Goal: Task Accomplishment & Management: Use online tool/utility

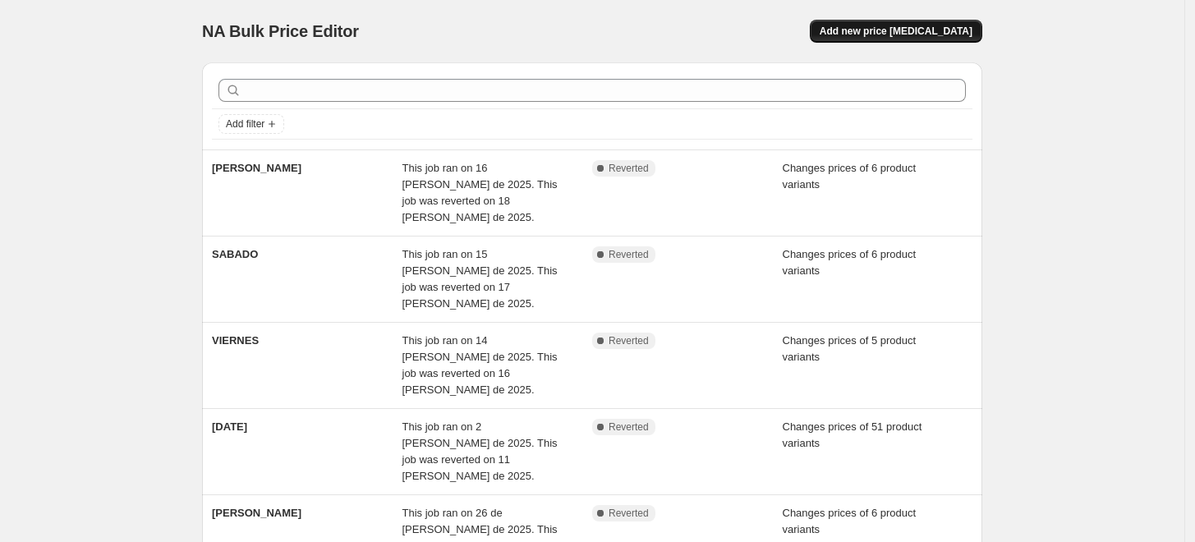
click at [868, 30] on span "Add new price [MEDICAL_DATA]" at bounding box center [896, 31] width 153 height 13
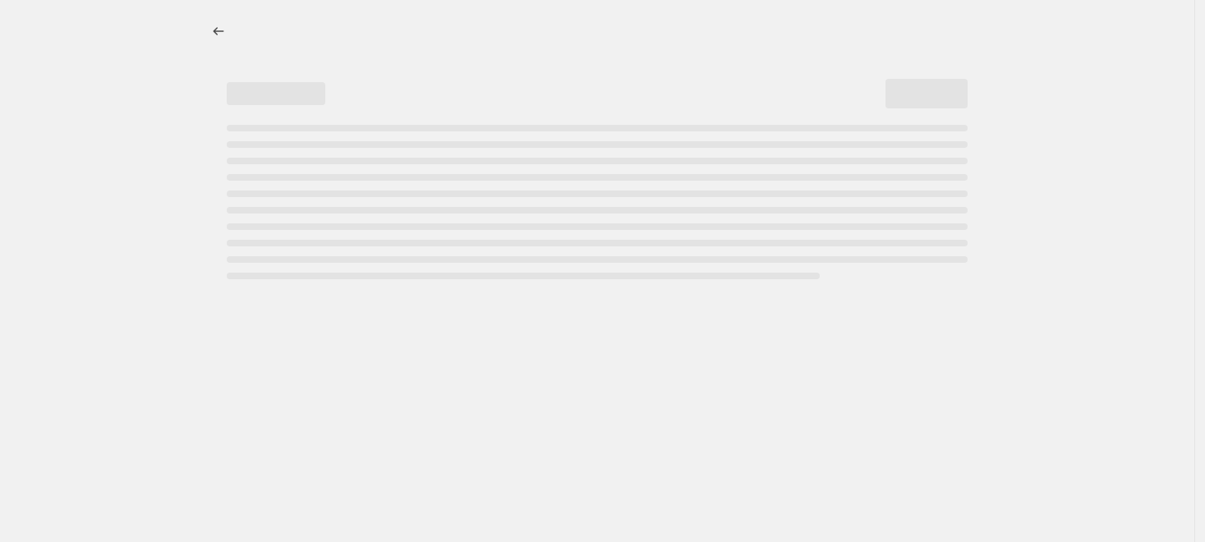
select select "percentage"
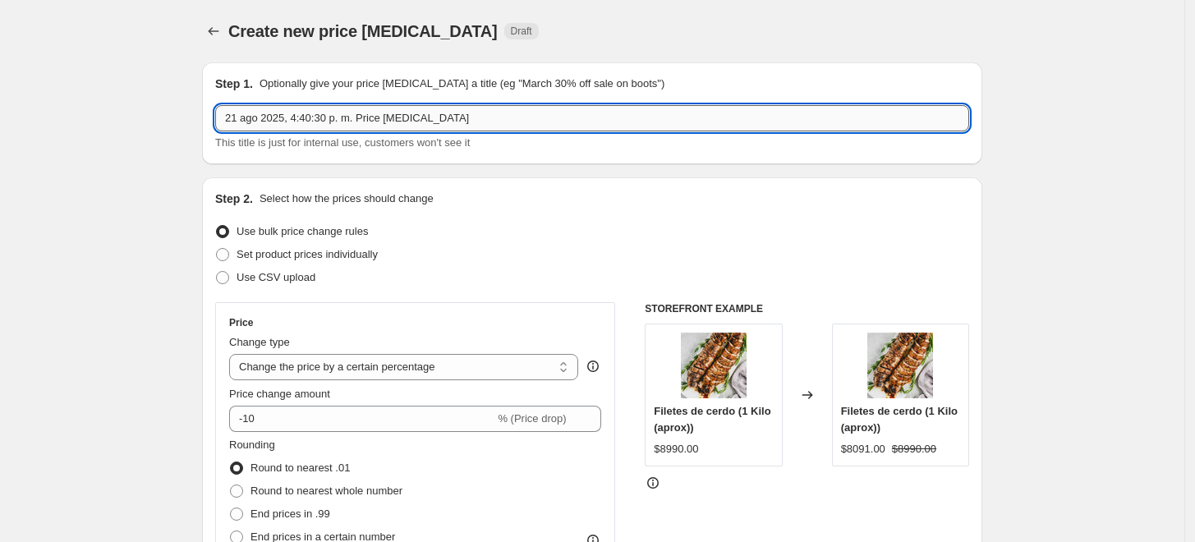
click at [371, 115] on input "21 ago 2025, 4:40:30 p. m. Price [MEDICAL_DATA]" at bounding box center [592, 118] width 754 height 26
type input "P"
type input "Dcto 22-08"
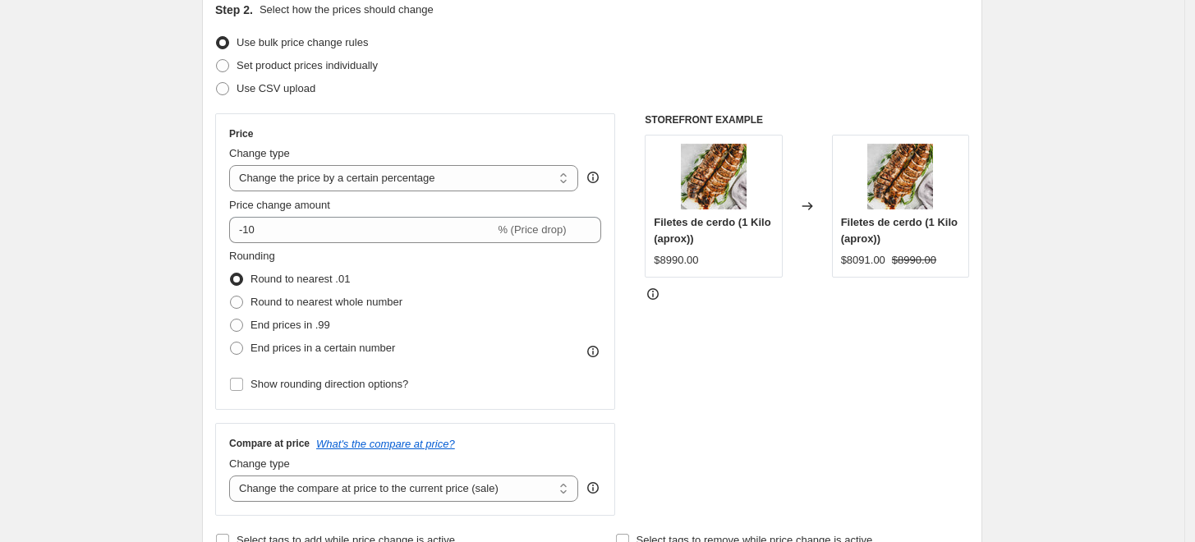
scroll to position [210, 0]
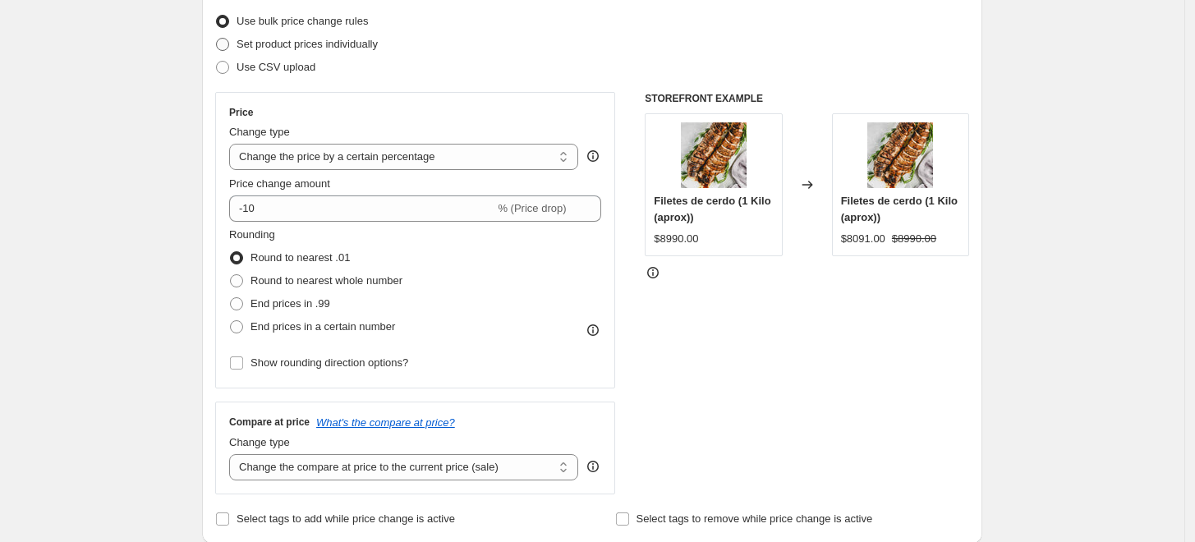
click at [269, 44] on span "Set product prices individually" at bounding box center [307, 44] width 141 height 12
click at [217, 39] on input "Set product prices individually" at bounding box center [216, 38] width 1 height 1
radio input "true"
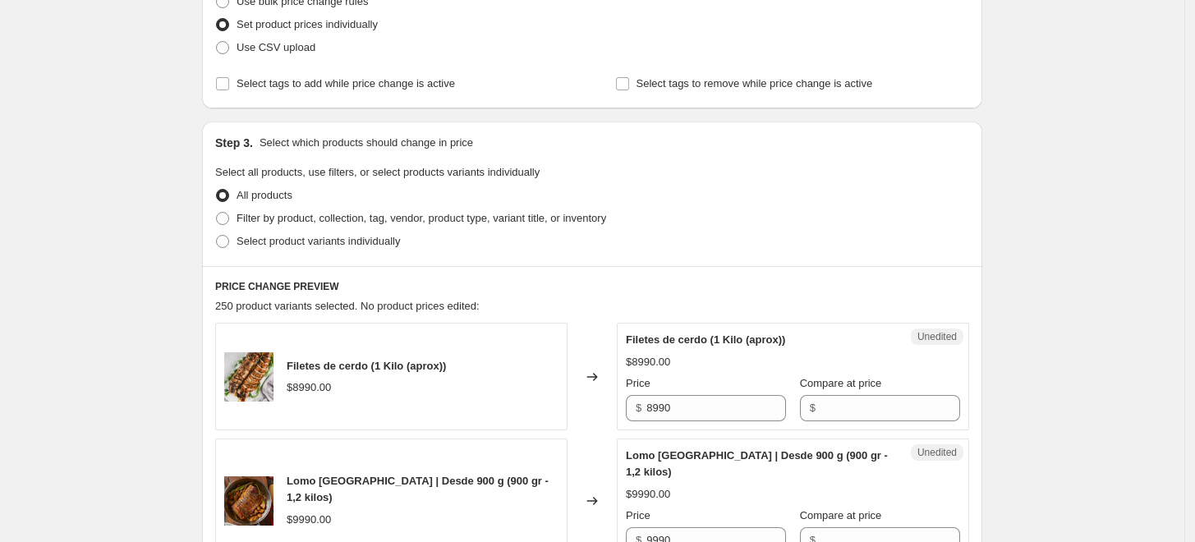
scroll to position [232, 0]
click at [334, 243] on span "Select product variants individually" at bounding box center [318, 239] width 163 height 12
click at [217, 234] on input "Select product variants individually" at bounding box center [216, 233] width 1 height 1
radio input "true"
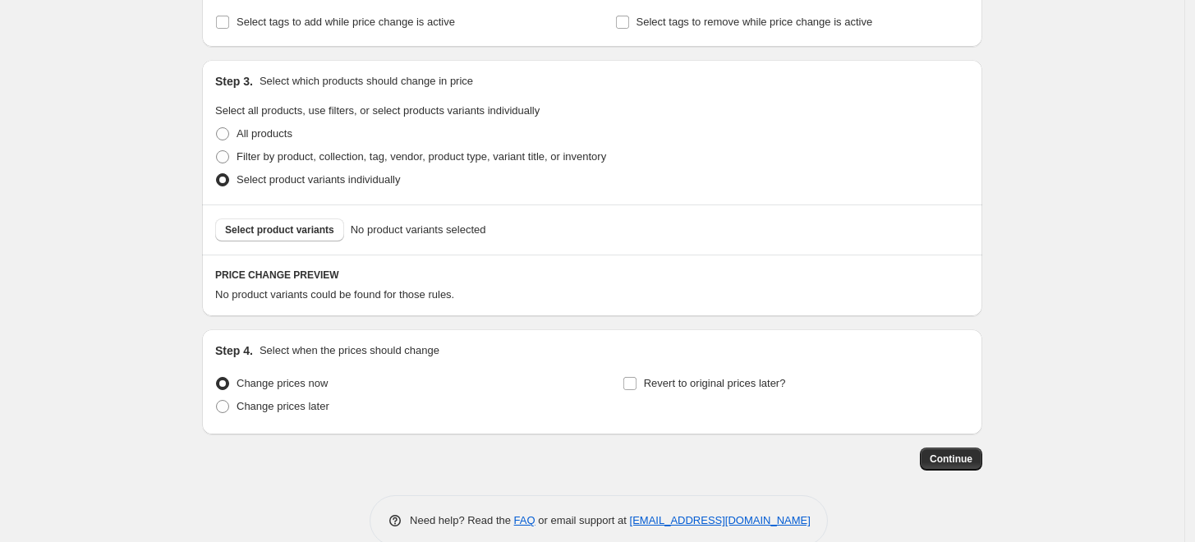
scroll to position [320, 0]
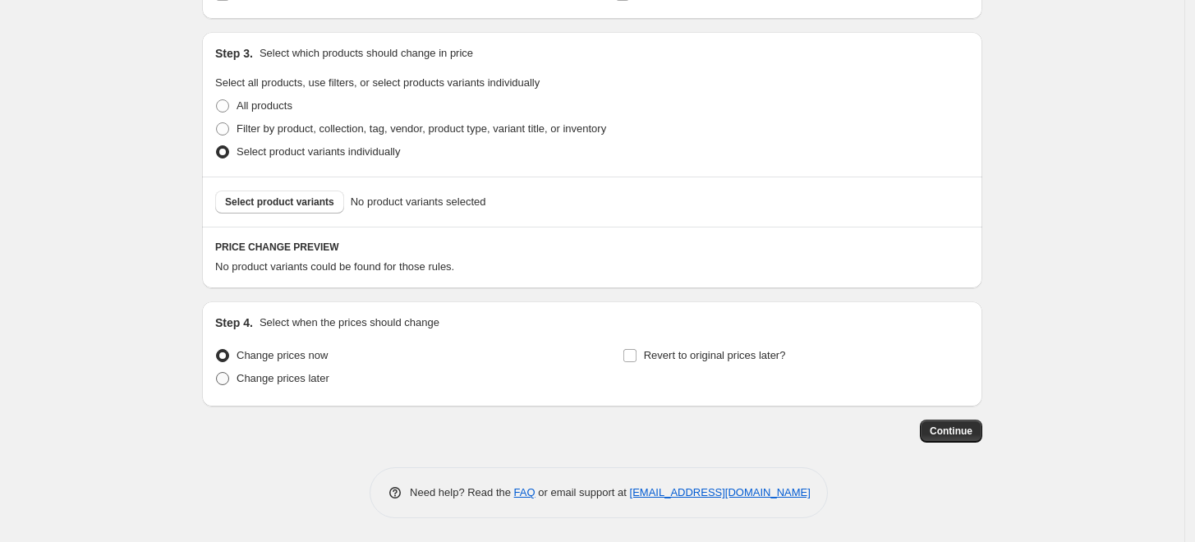
click at [285, 380] on span "Change prices later" at bounding box center [283, 378] width 93 height 12
click at [217, 373] on input "Change prices later" at bounding box center [216, 372] width 1 height 1
radio input "true"
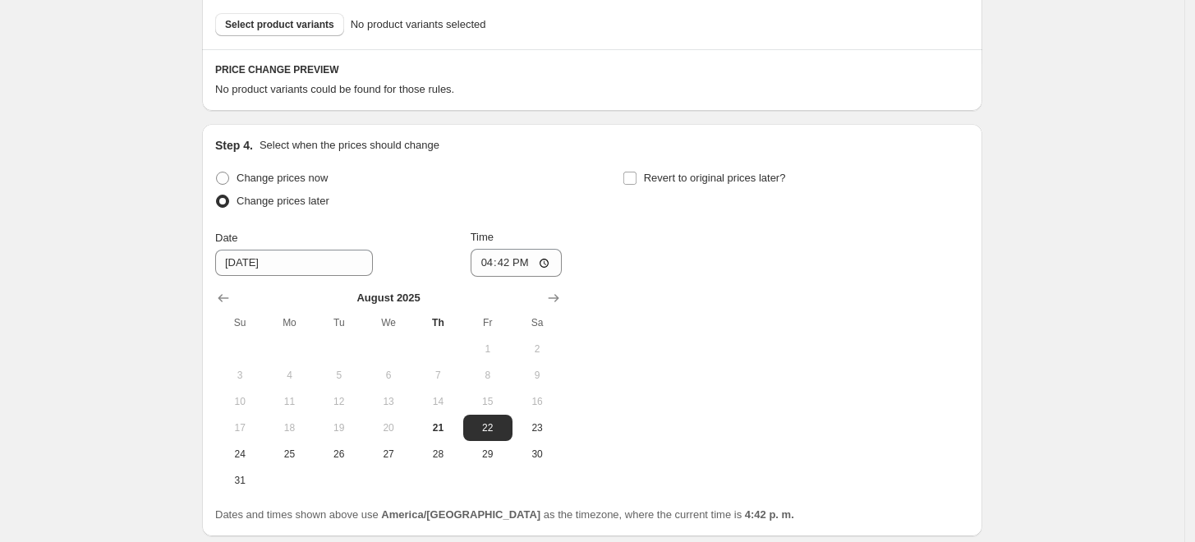
scroll to position [499, 0]
click at [478, 432] on span "22" at bounding box center [488, 426] width 36 height 13
click at [513, 258] on input "16:42" at bounding box center [517, 261] width 92 height 28
type input "08:00"
click at [631, 177] on input "Revert to original prices later?" at bounding box center [630, 176] width 13 height 13
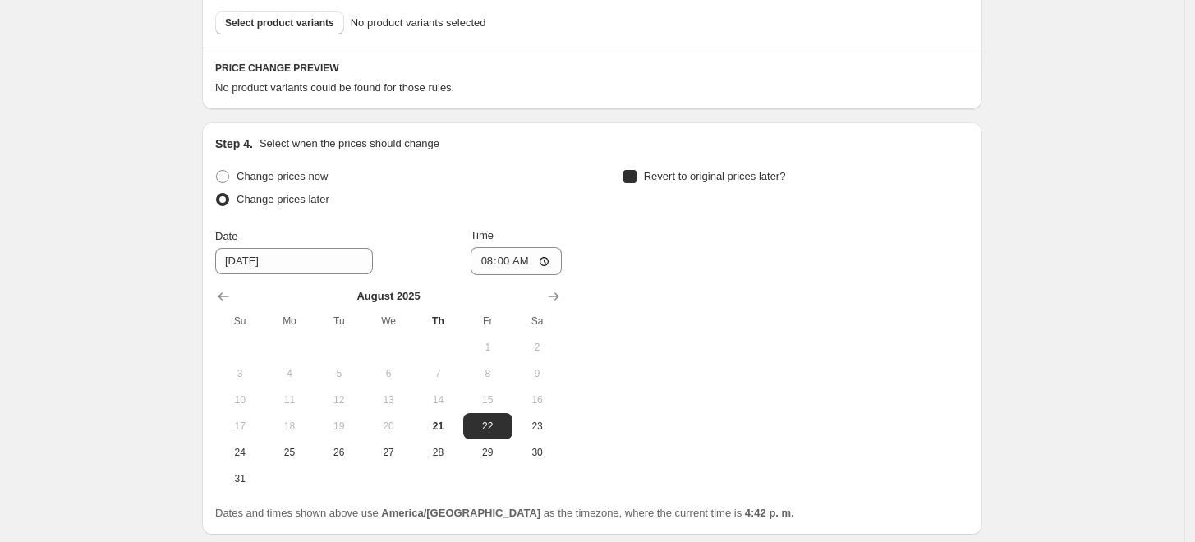
checkbox input "true"
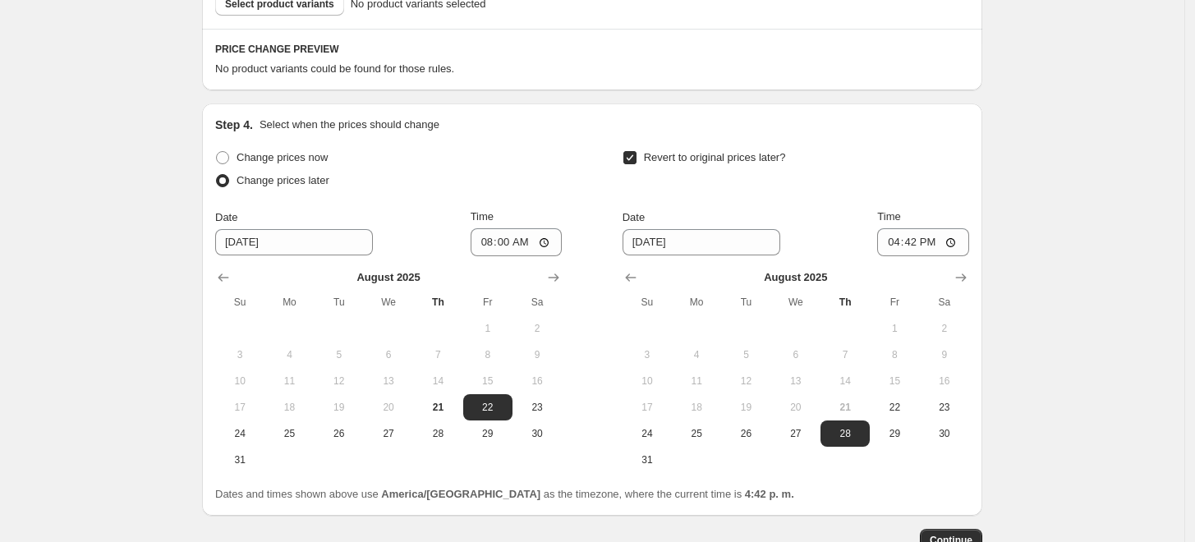
scroll to position [519, 0]
click at [941, 404] on span "23" at bounding box center [945, 405] width 36 height 13
type input "[DATE]"
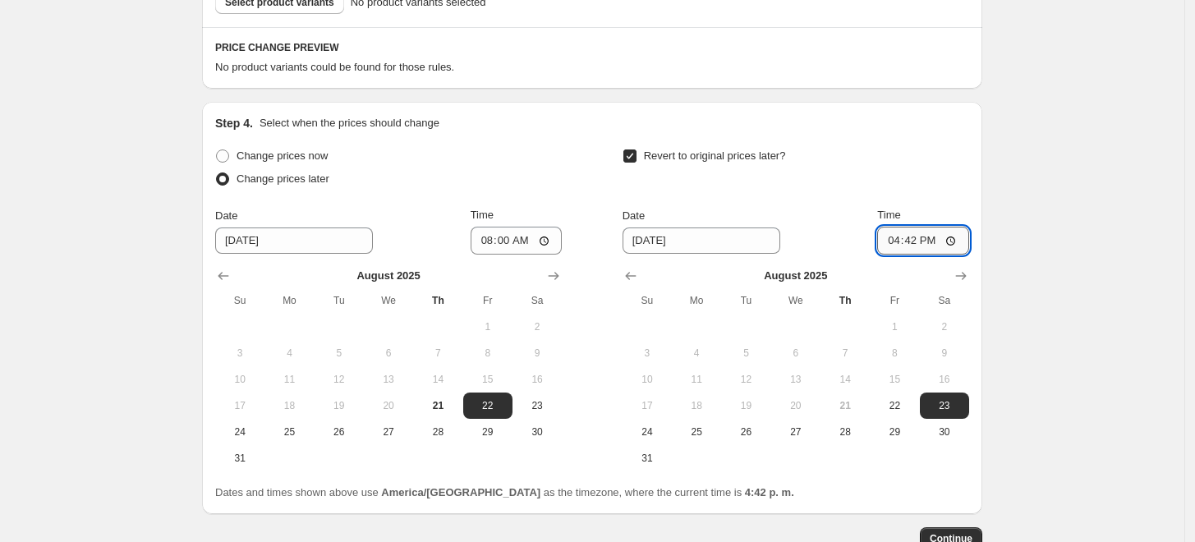
click at [932, 246] on input "16:42" at bounding box center [923, 241] width 92 height 28
type input "08:00"
click at [1052, 235] on div "Create new price [MEDICAL_DATA]. This page is ready Create new price [MEDICAL_D…" at bounding box center [592, 66] width 1185 height 1170
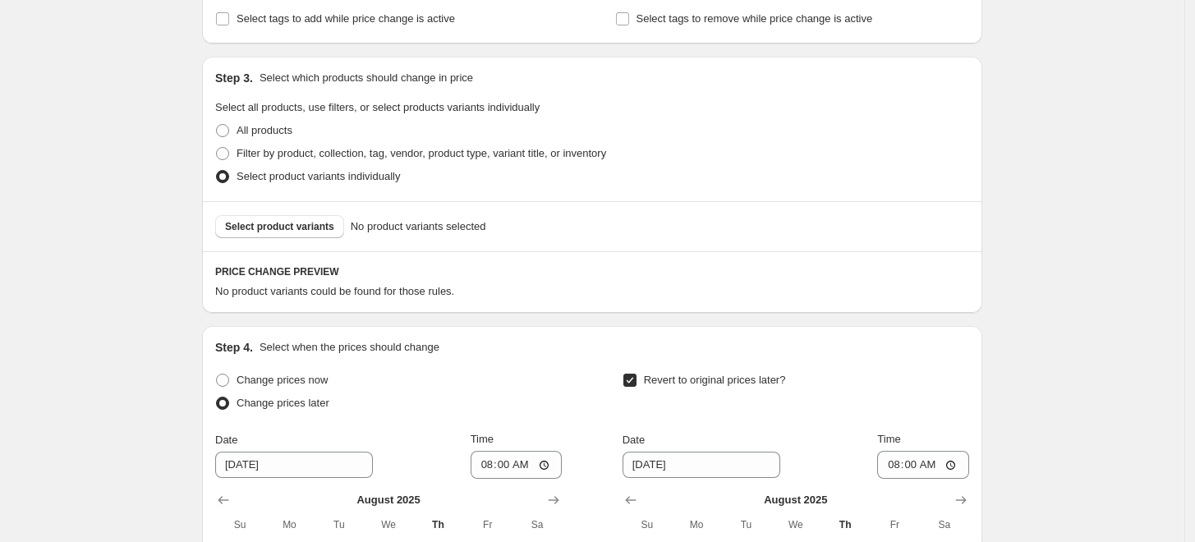
scroll to position [291, 0]
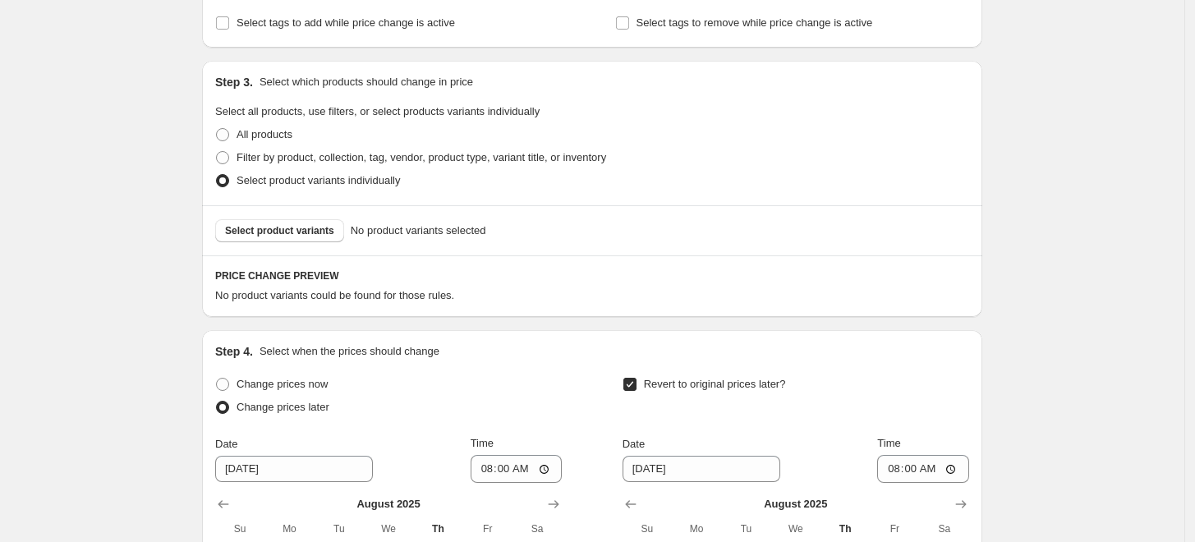
click at [272, 244] on div "Select product variants No product variants selected" at bounding box center [592, 230] width 780 height 50
click at [272, 233] on span "Select product variants" at bounding box center [279, 230] width 109 height 13
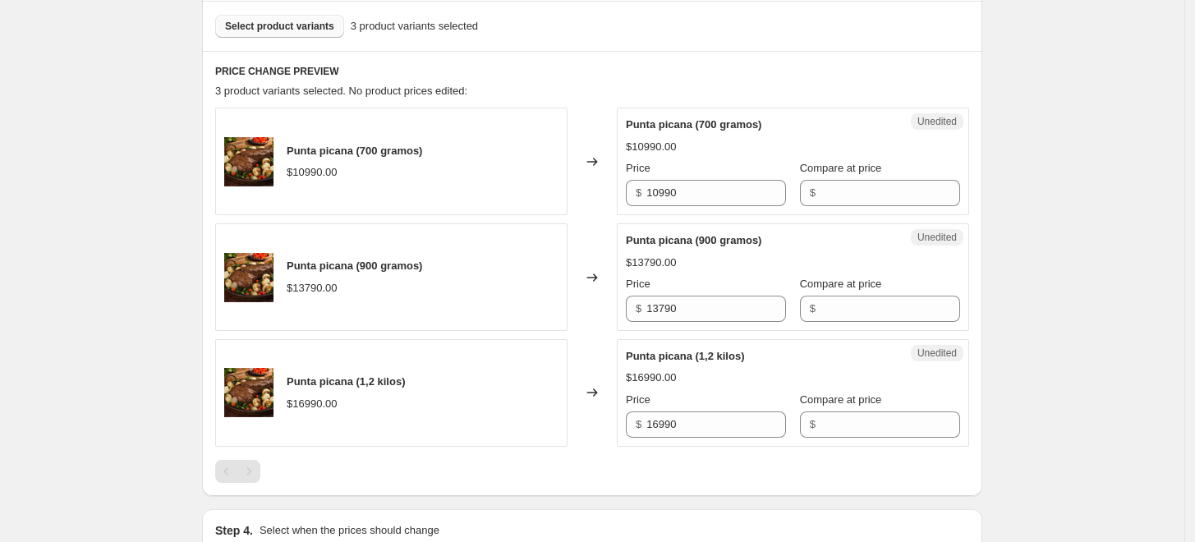
scroll to position [495, 0]
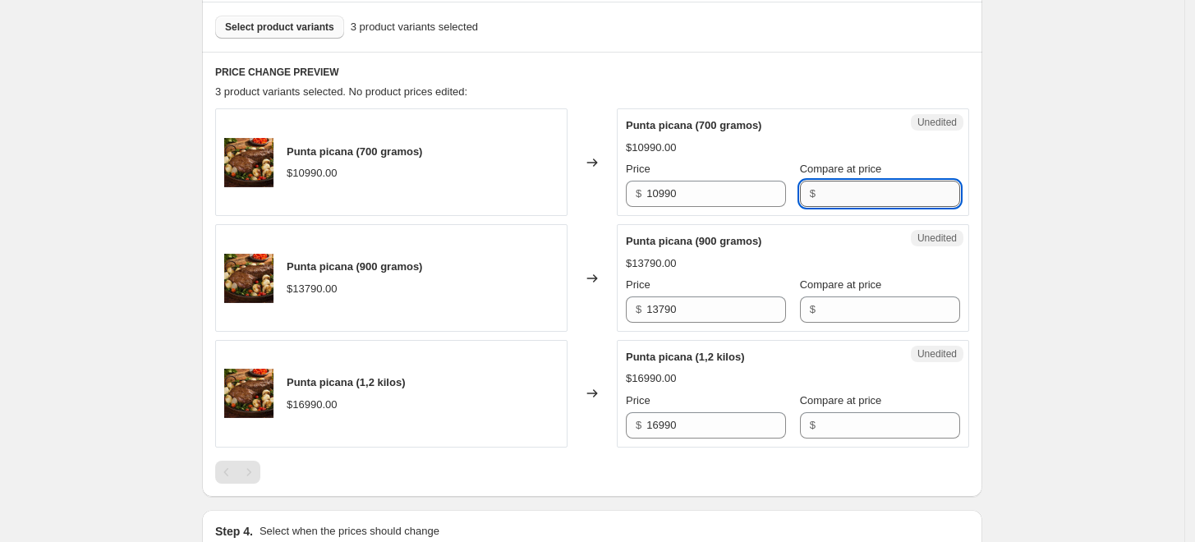
click at [848, 196] on input "Compare at price" at bounding box center [891, 194] width 140 height 26
click at [749, 191] on input "10990" at bounding box center [717, 194] width 140 height 26
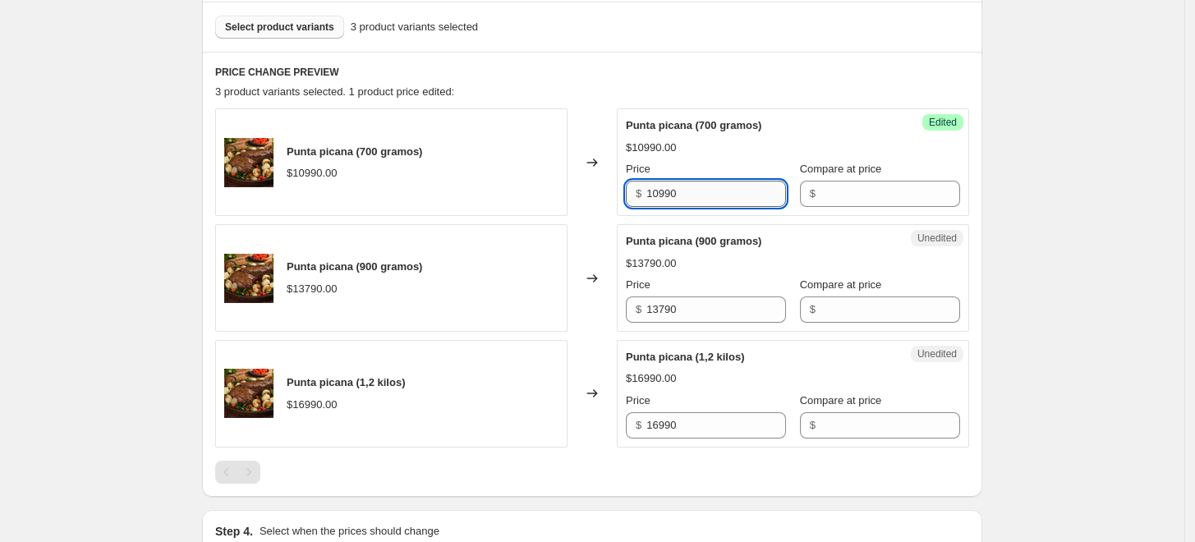
click at [749, 191] on input "10990" at bounding box center [717, 194] width 140 height 26
click at [827, 200] on input "Compare at price" at bounding box center [891, 194] width 140 height 26
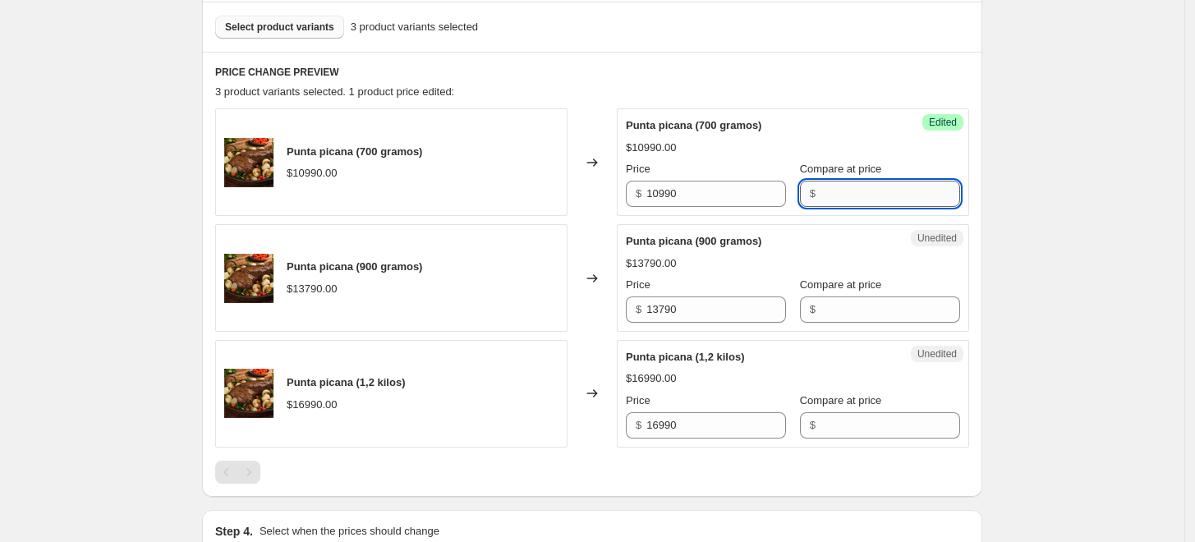
paste input "10990"
type input "10990"
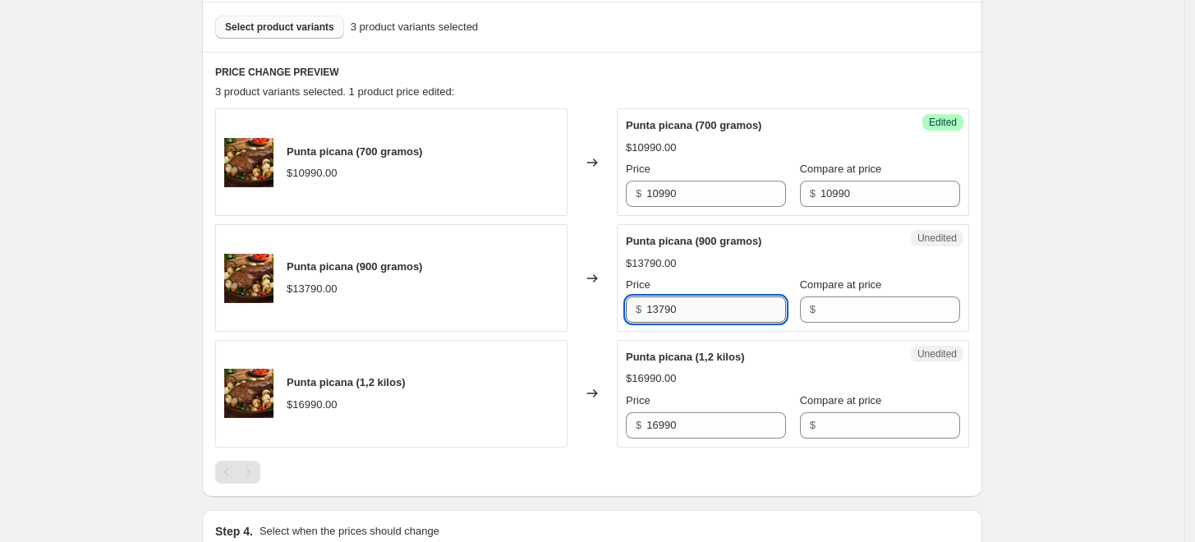
click at [693, 307] on input "13790" at bounding box center [717, 310] width 140 height 26
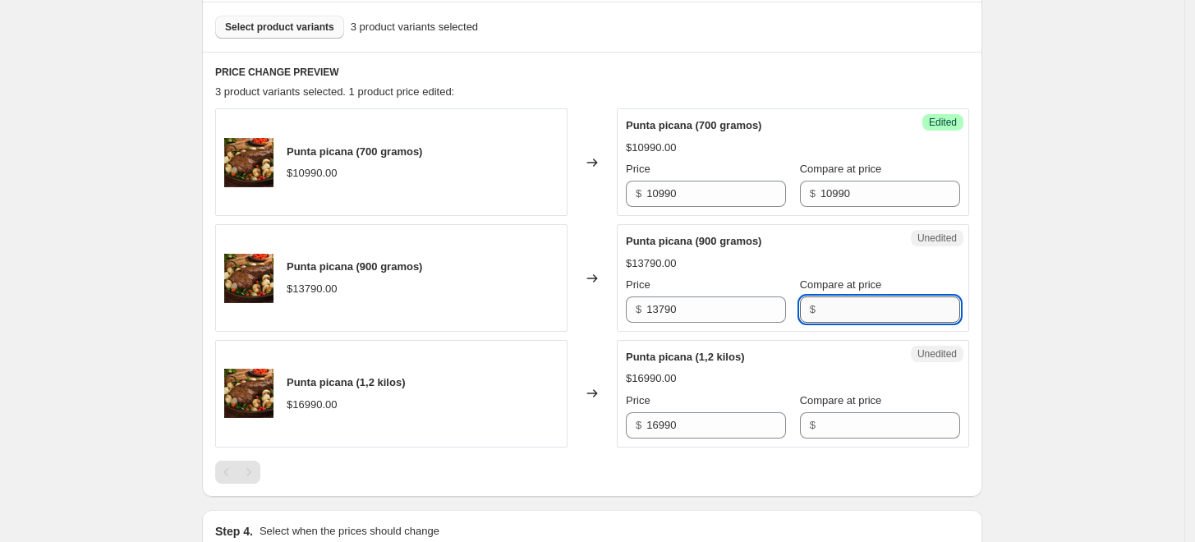
click at [877, 297] on input "Compare at price" at bounding box center [891, 310] width 140 height 26
paste input "13790"
type input "13790"
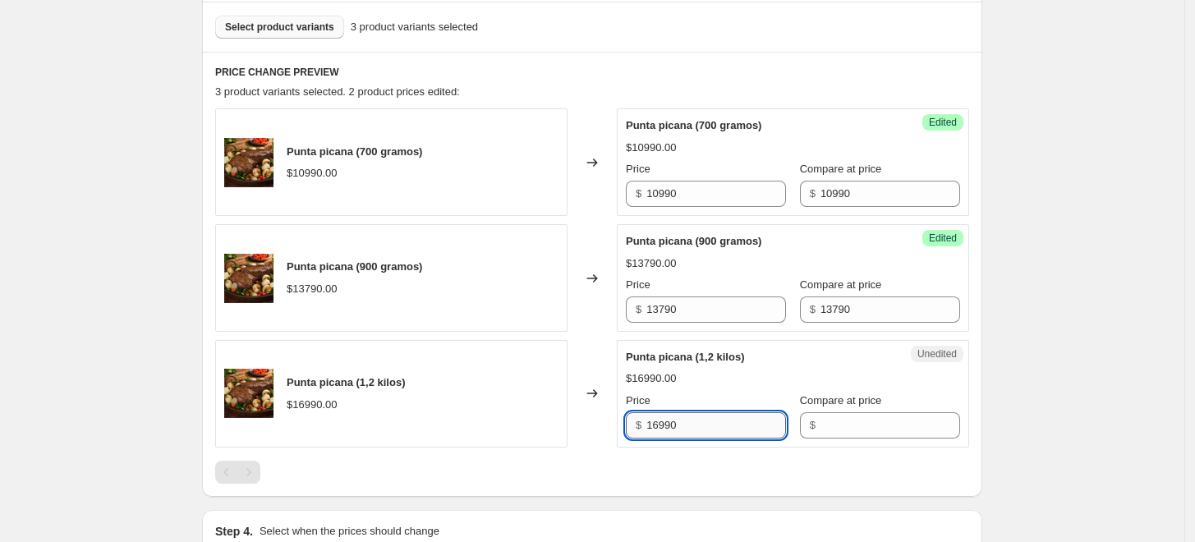
click at [699, 420] on input "16990" at bounding box center [717, 425] width 140 height 26
click at [841, 443] on div "Unedited [GEOGRAPHIC_DATA] (1,2 kilos) $16990.00 Price $ 16990 Compare at price…" at bounding box center [793, 394] width 352 height 108
click at [841, 430] on input "Compare at price" at bounding box center [891, 425] width 140 height 26
paste input "16990"
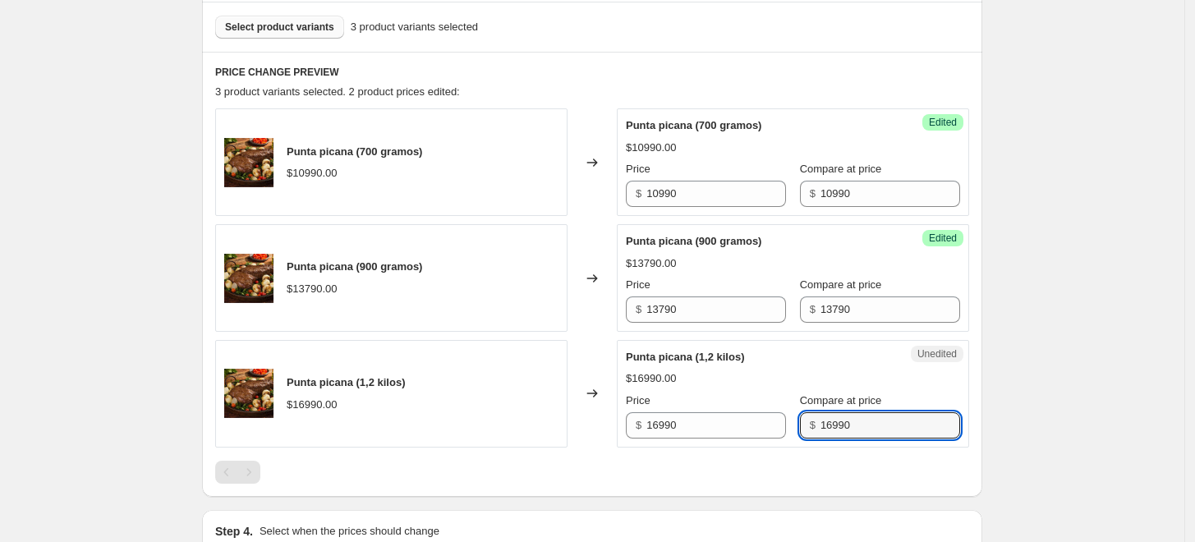
type input "16990"
click at [722, 205] on input "10990" at bounding box center [717, 194] width 140 height 26
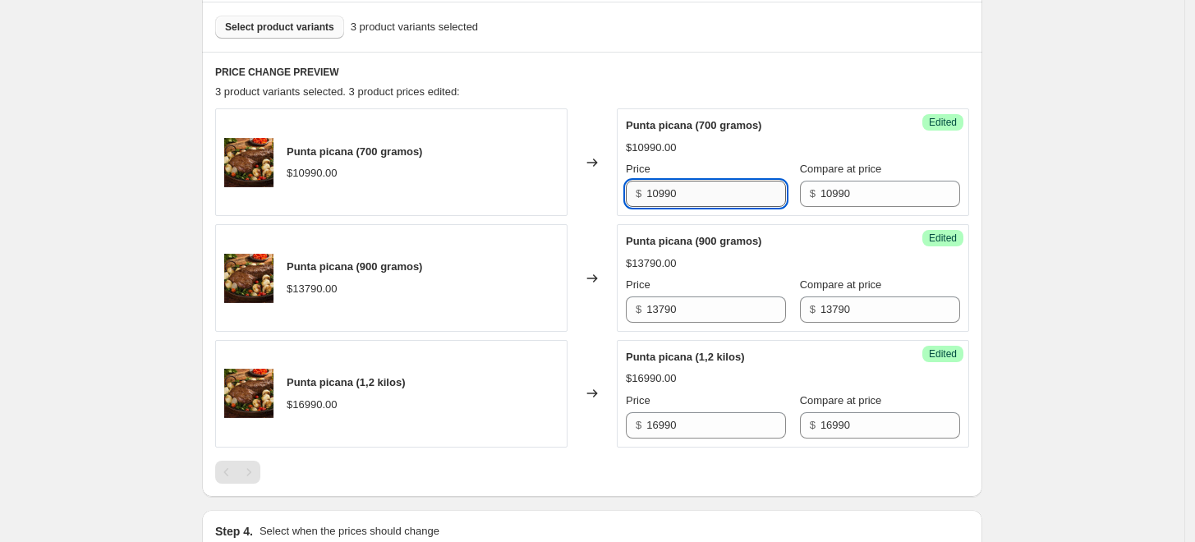
click at [733, 185] on input "10990" at bounding box center [717, 194] width 140 height 26
type input "1"
type input "9890"
click at [737, 308] on input "13790" at bounding box center [717, 310] width 140 height 26
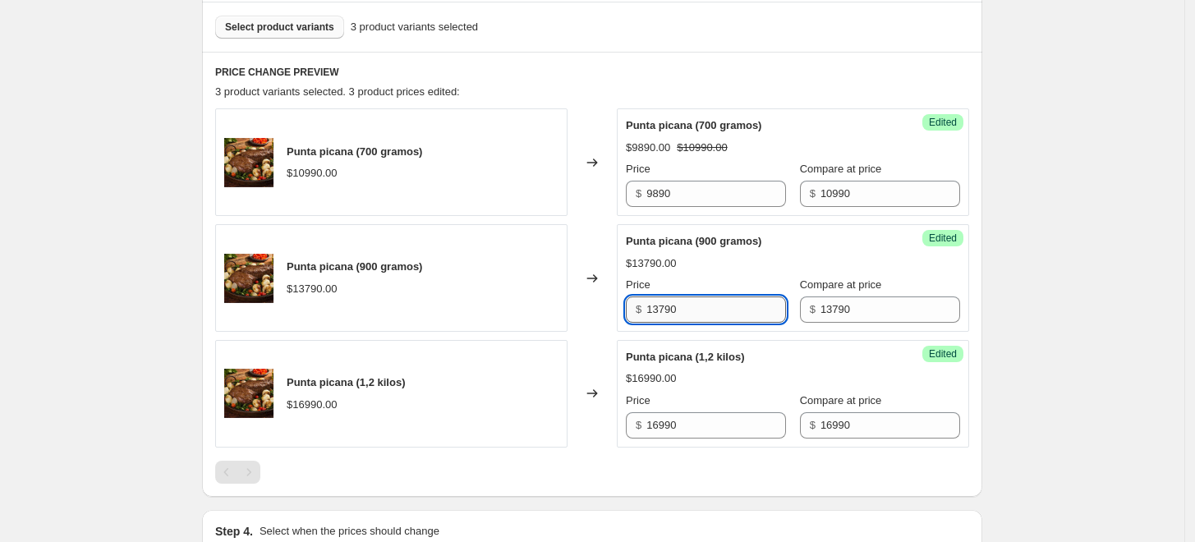
click at [737, 308] on input "13790" at bounding box center [717, 310] width 140 height 26
click at [688, 306] on input "13790" at bounding box center [717, 310] width 140 height 26
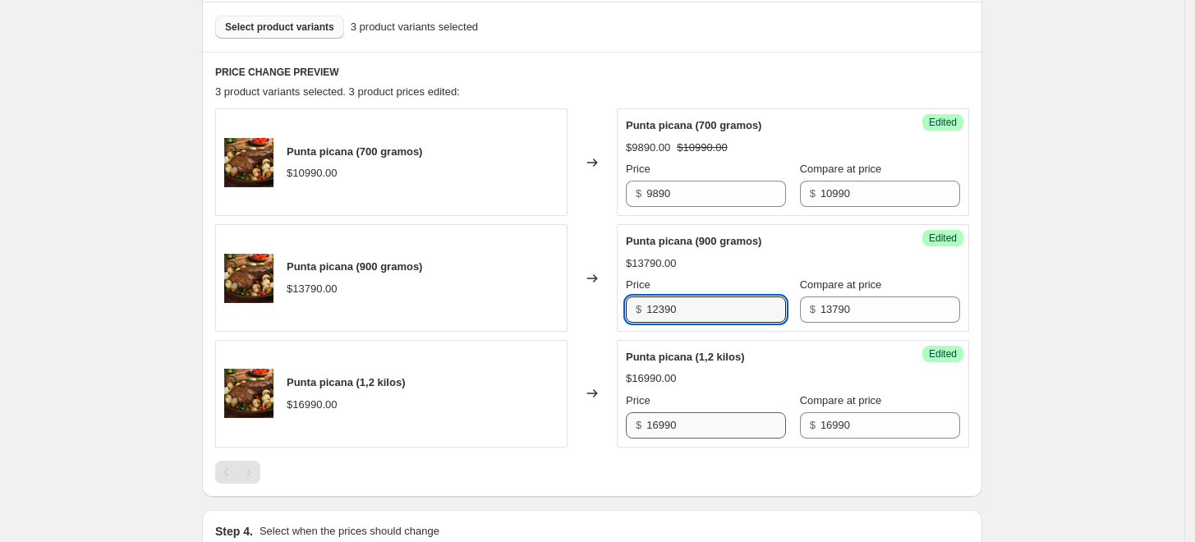
type input "12390"
click at [697, 417] on input "16990" at bounding box center [717, 425] width 140 height 26
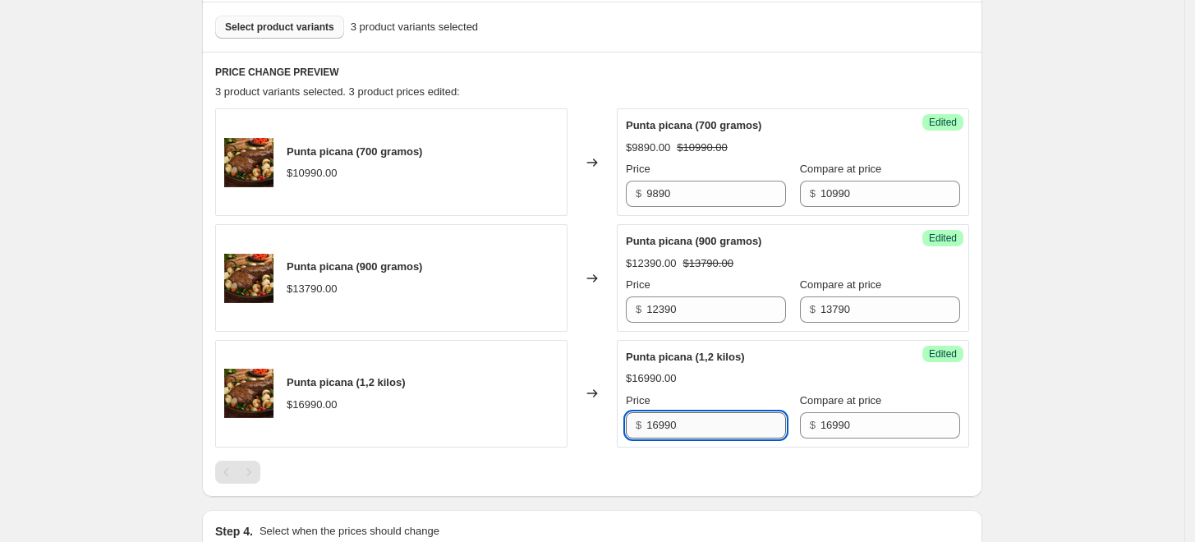
click at [692, 427] on input "16990" at bounding box center [717, 425] width 140 height 26
type input "15290"
click at [1054, 377] on div "Create new price [MEDICAL_DATA]. This page is ready Create new price [MEDICAL_D…" at bounding box center [592, 282] width 1185 height 1554
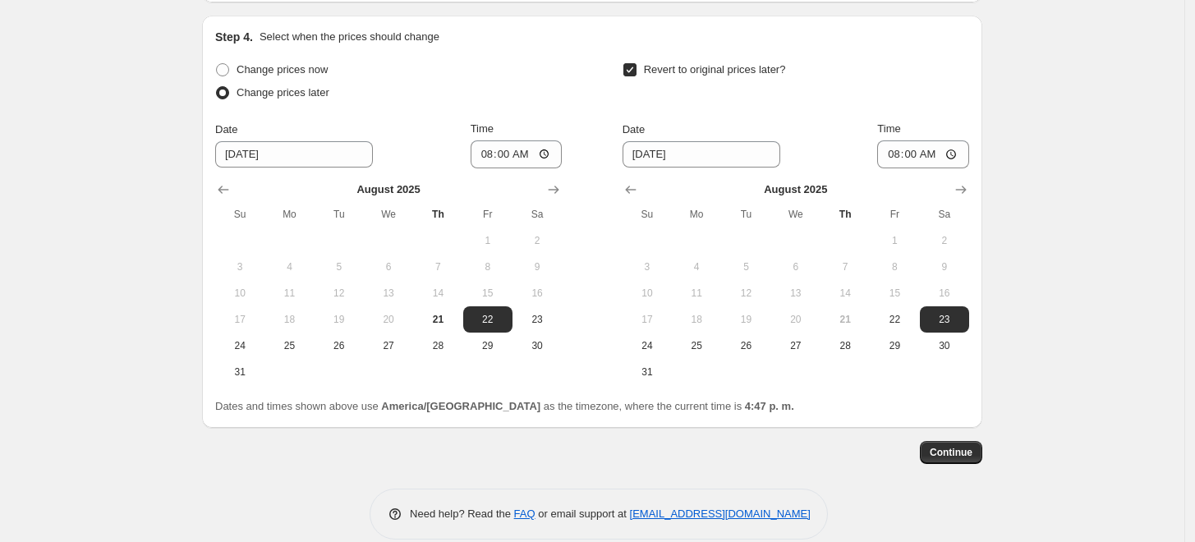
scroll to position [992, 0]
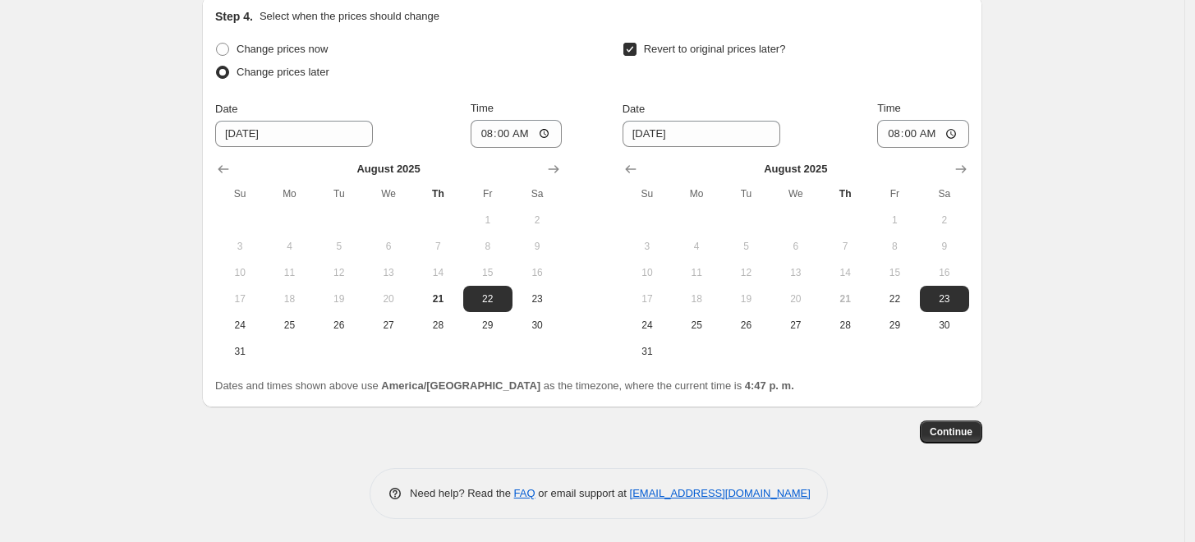
click at [953, 435] on span "Continue" at bounding box center [951, 432] width 43 height 13
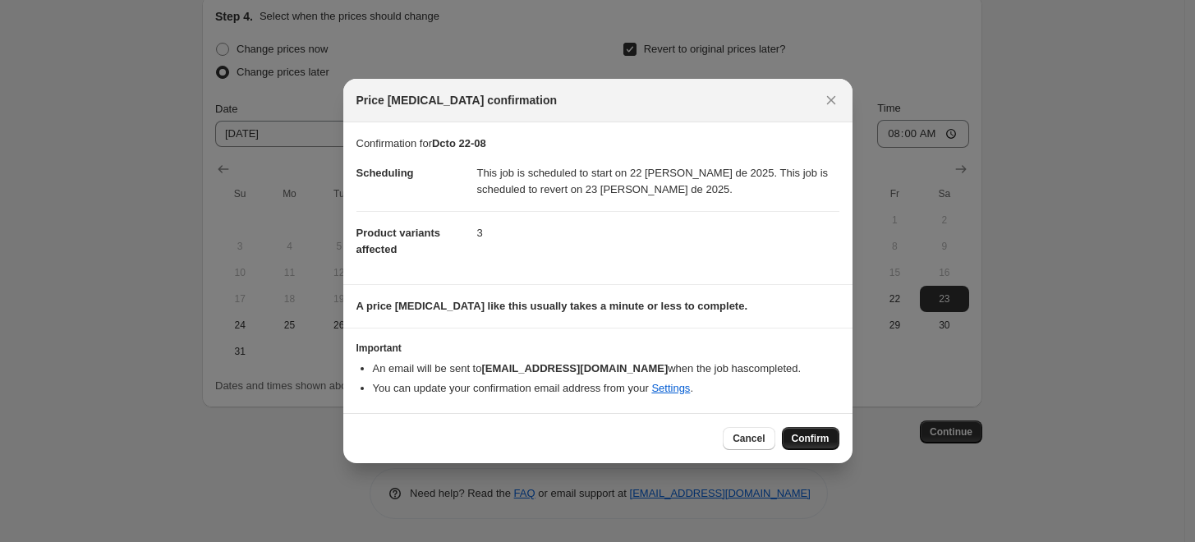
click at [824, 434] on span "Confirm" at bounding box center [811, 438] width 38 height 13
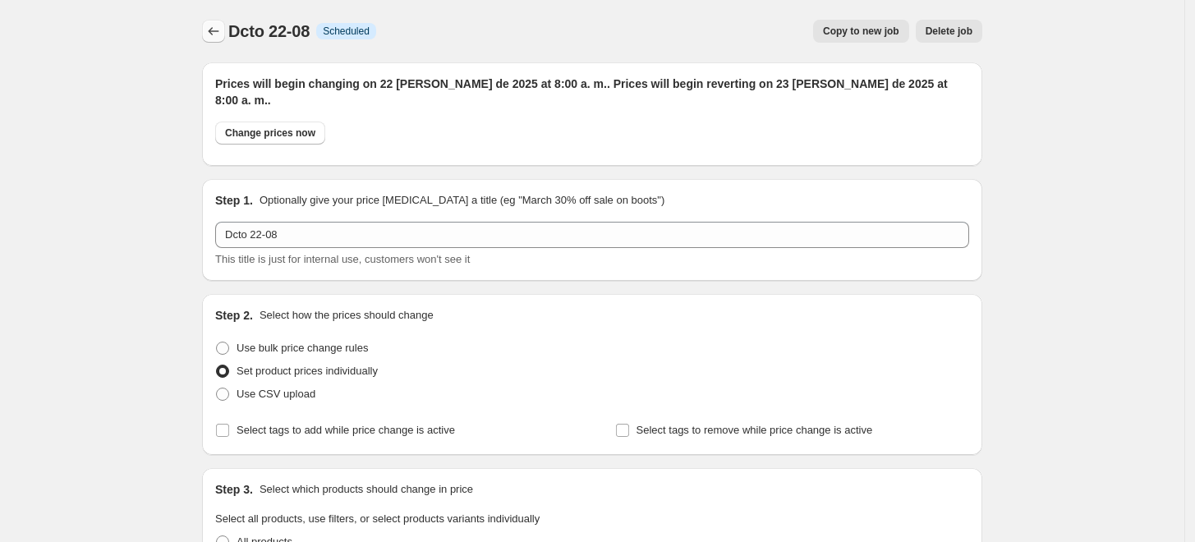
click at [212, 31] on icon "Price change jobs" at bounding box center [213, 31] width 16 height 16
